Goal: Information Seeking & Learning: Learn about a topic

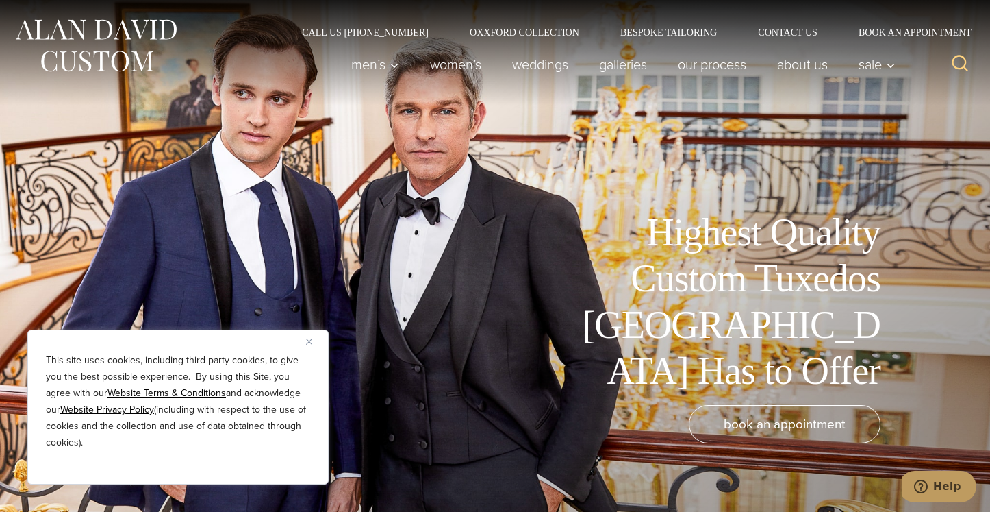
click at [153, 391] on u "Website Terms & Conditions" at bounding box center [167, 393] width 118 height 14
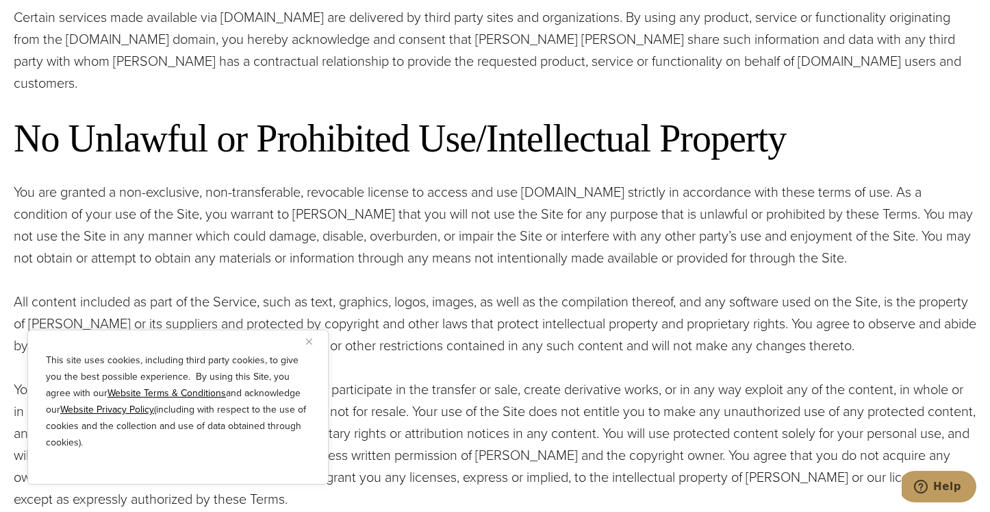
scroll to position [1163, 0]
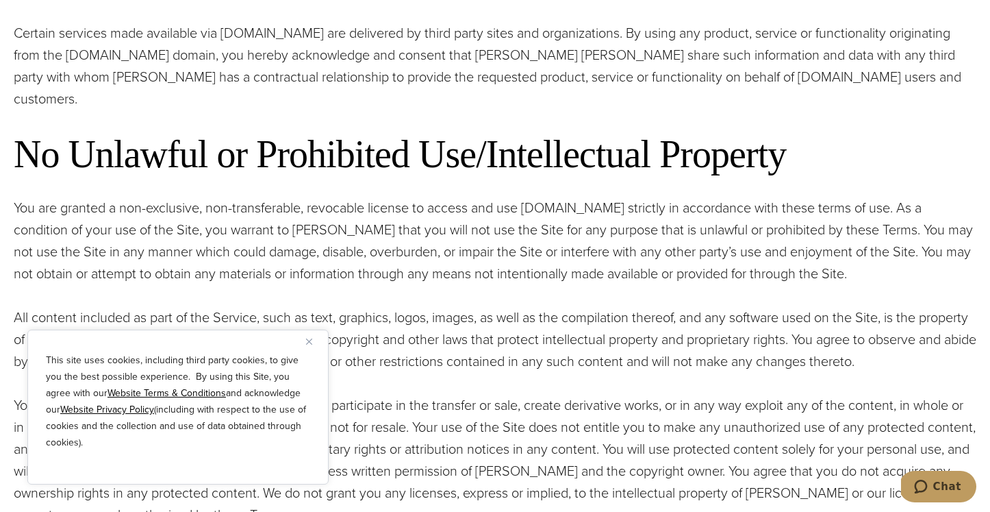
click at [102, 412] on u "Website Privacy Policy" at bounding box center [107, 409] width 94 height 14
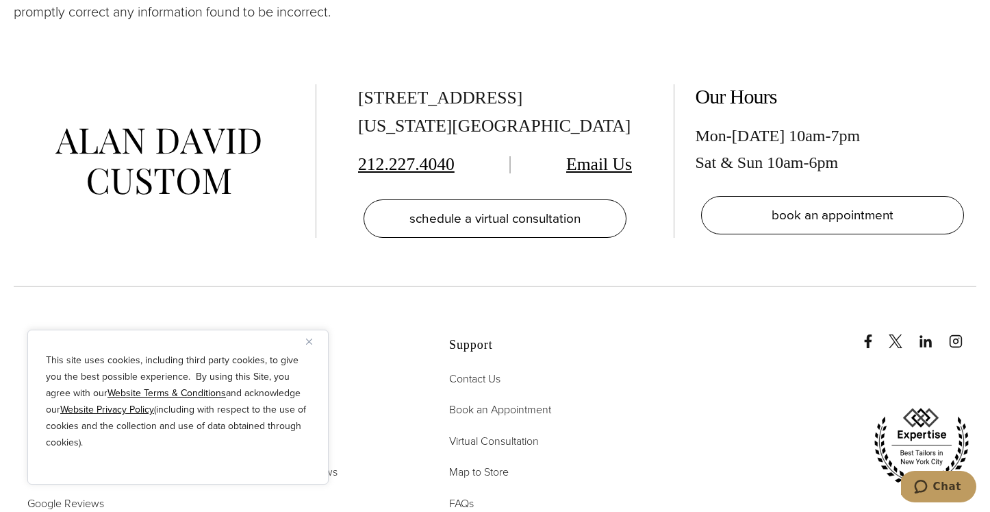
scroll to position [2039, 0]
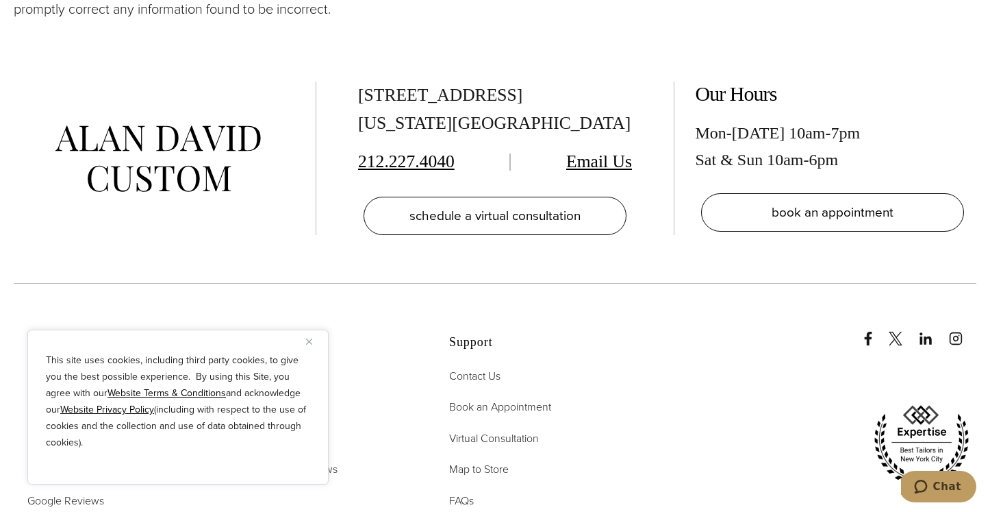
click at [311, 340] on img "Close" at bounding box center [309, 341] width 6 height 6
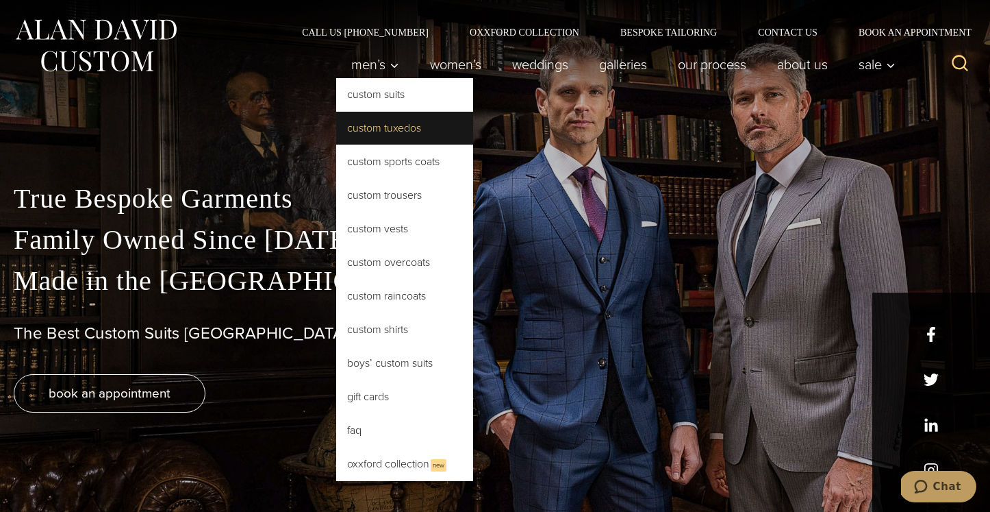
click at [368, 125] on link "Custom Tuxedos" at bounding box center [404, 128] width 137 height 33
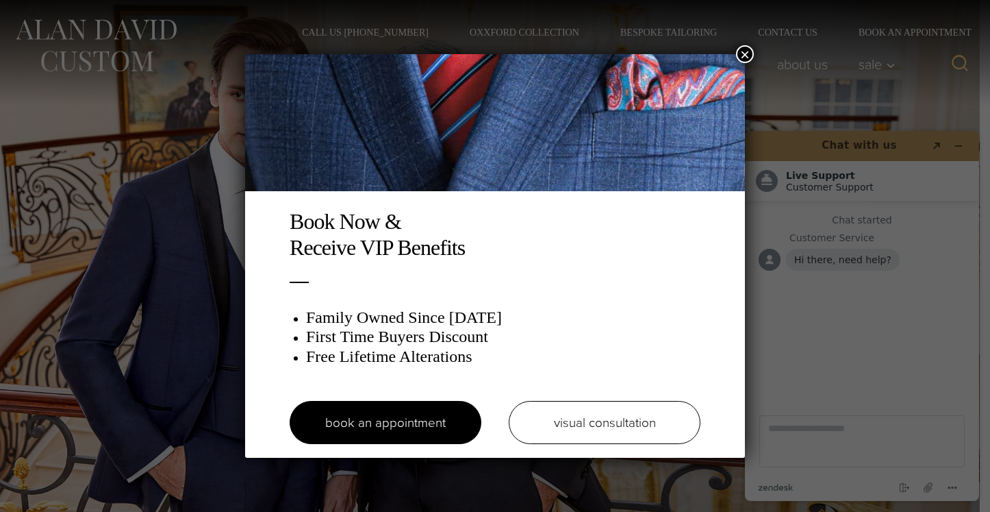
click at [748, 51] on button "×" at bounding box center [745, 54] width 18 height 18
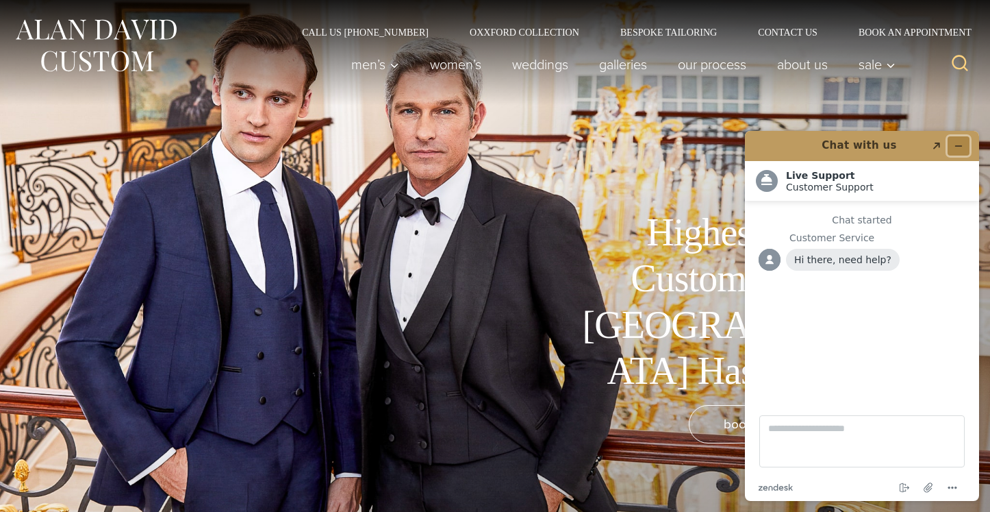
click at [959, 147] on icon "Minimize widget" at bounding box center [959, 146] width 10 height 10
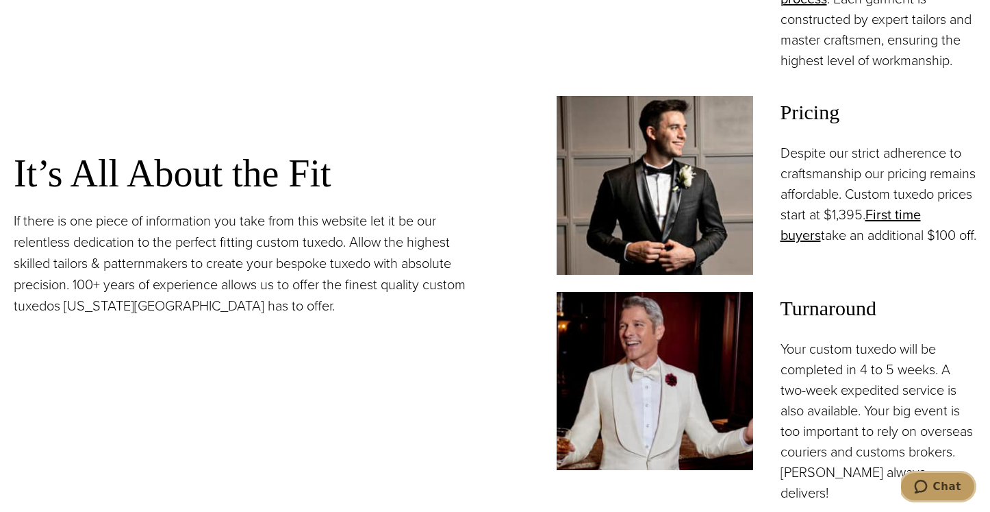
scroll to position [1161, 0]
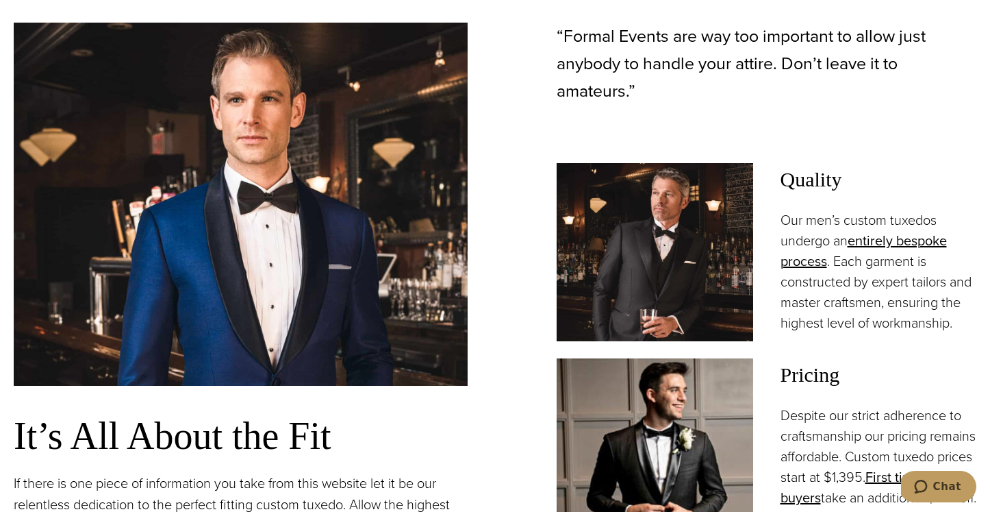
click at [496, 424] on div "It’s All About the Fit If there is one piece of information you take from this …" at bounding box center [495, 394] width 963 height 742
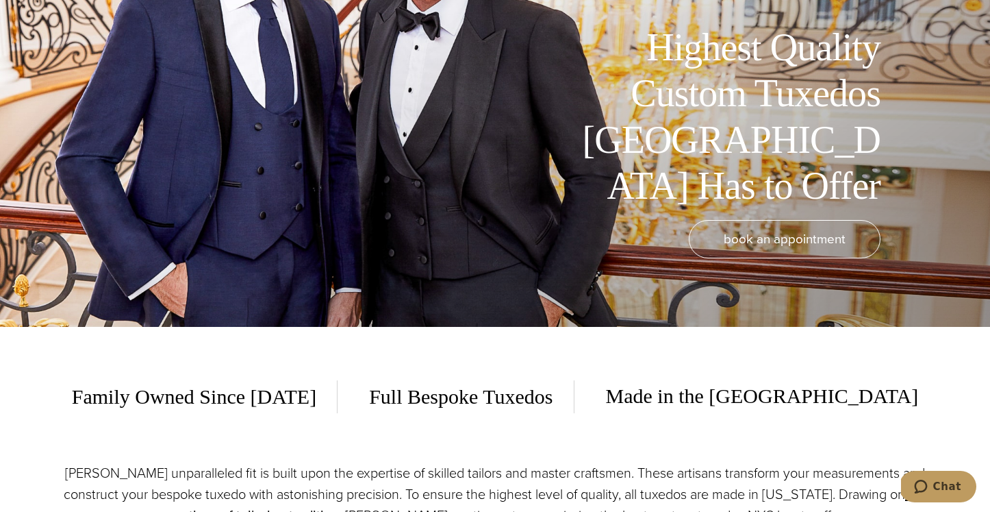
scroll to position [189, 0]
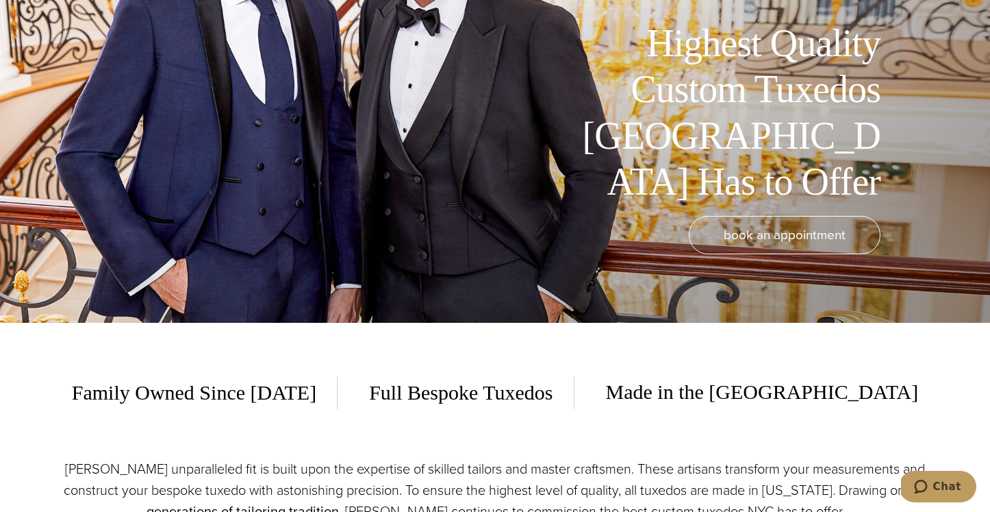
click at [512, 399] on span "Full Bespoke Tuxedos" at bounding box center [461, 392] width 225 height 33
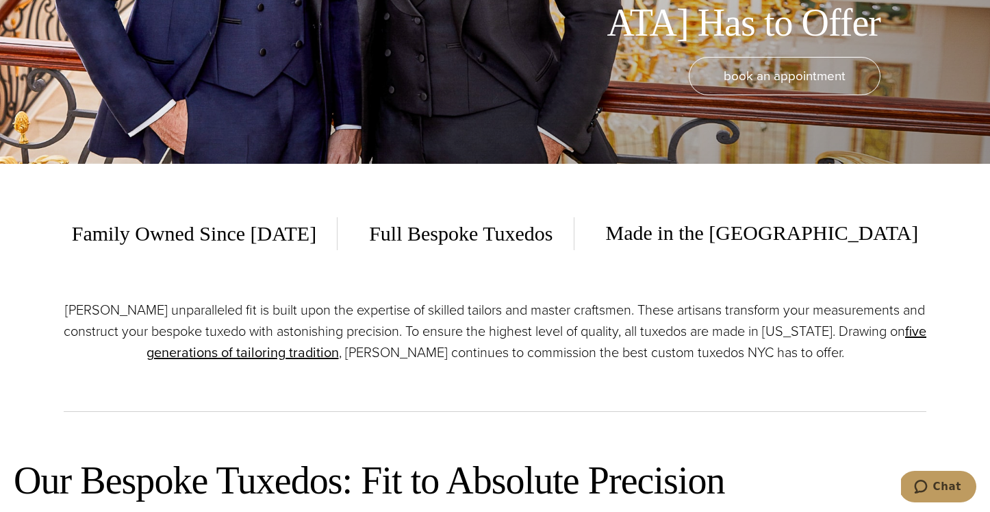
scroll to position [357, 0]
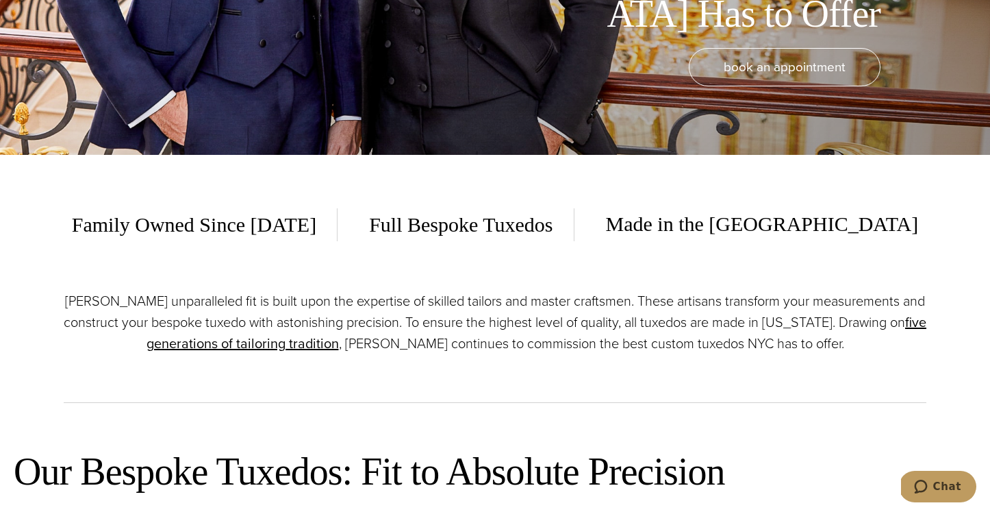
click at [512, 397] on div "[PERSON_NAME] unparalleled fit is built upon the expertise of skilled tailors a…" at bounding box center [495, 346] width 863 height 112
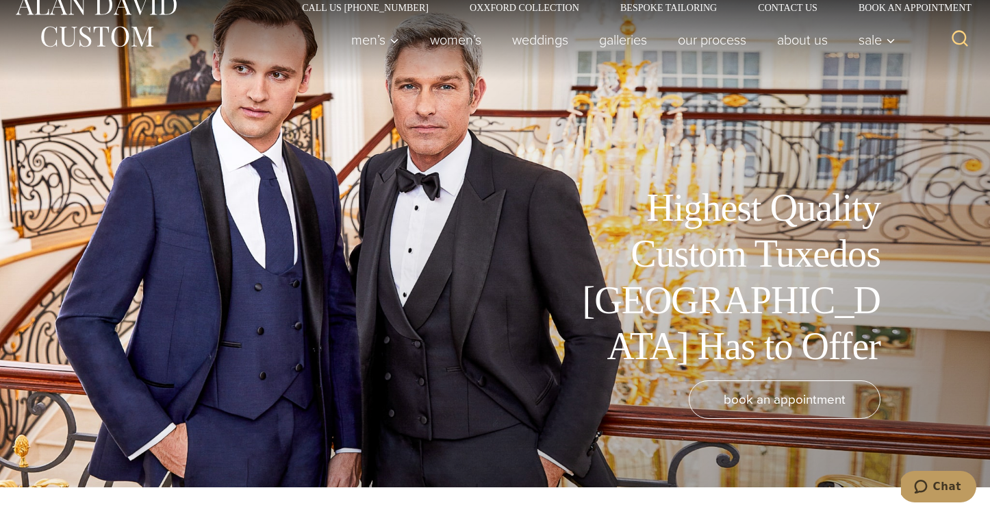
scroll to position [0, 0]
